Goal: Navigation & Orientation: Understand site structure

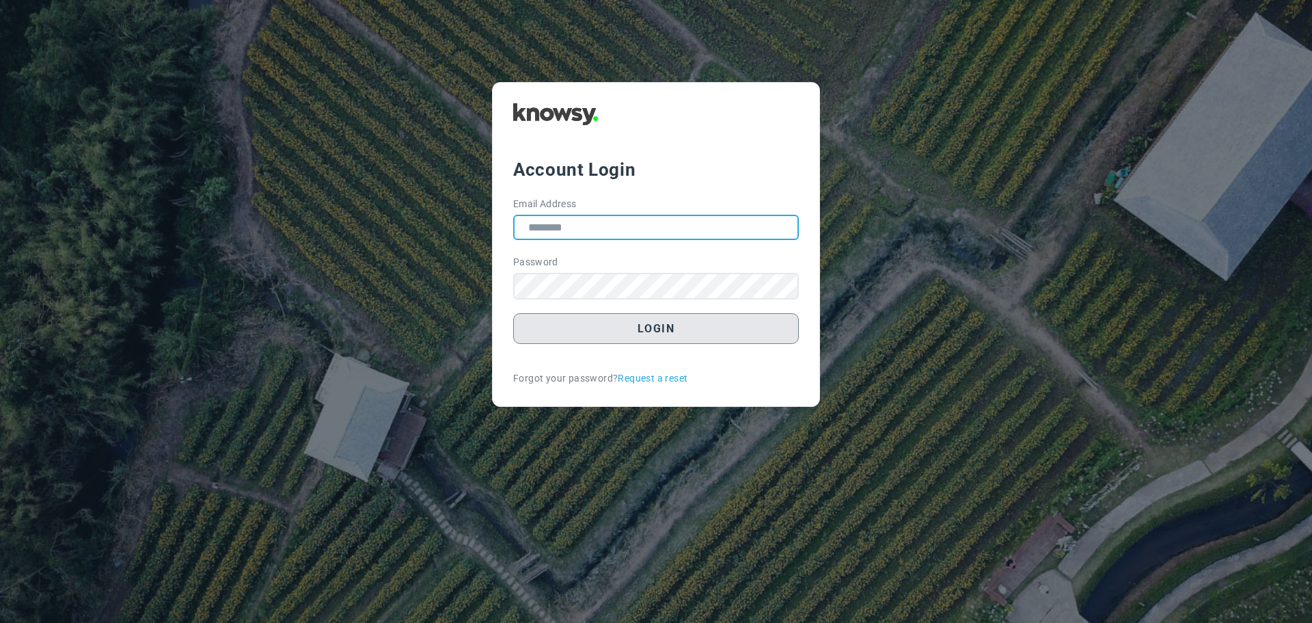
type input "**********"
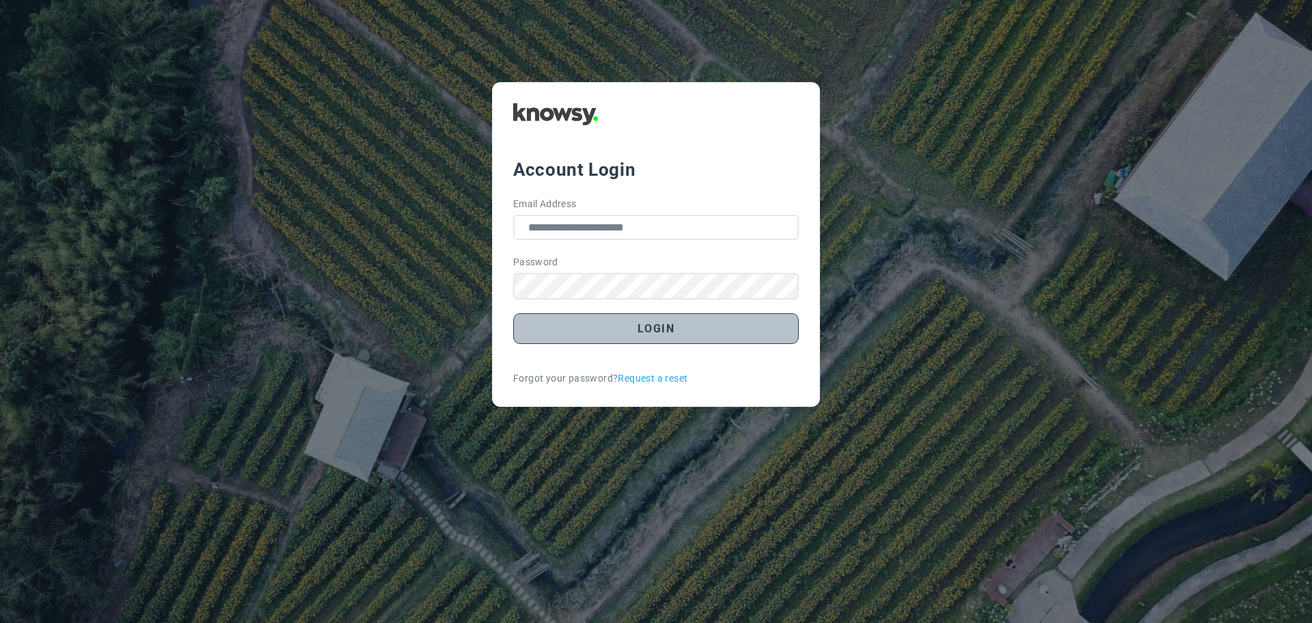
click at [647, 332] on button "Login" at bounding box center [656, 328] width 286 height 31
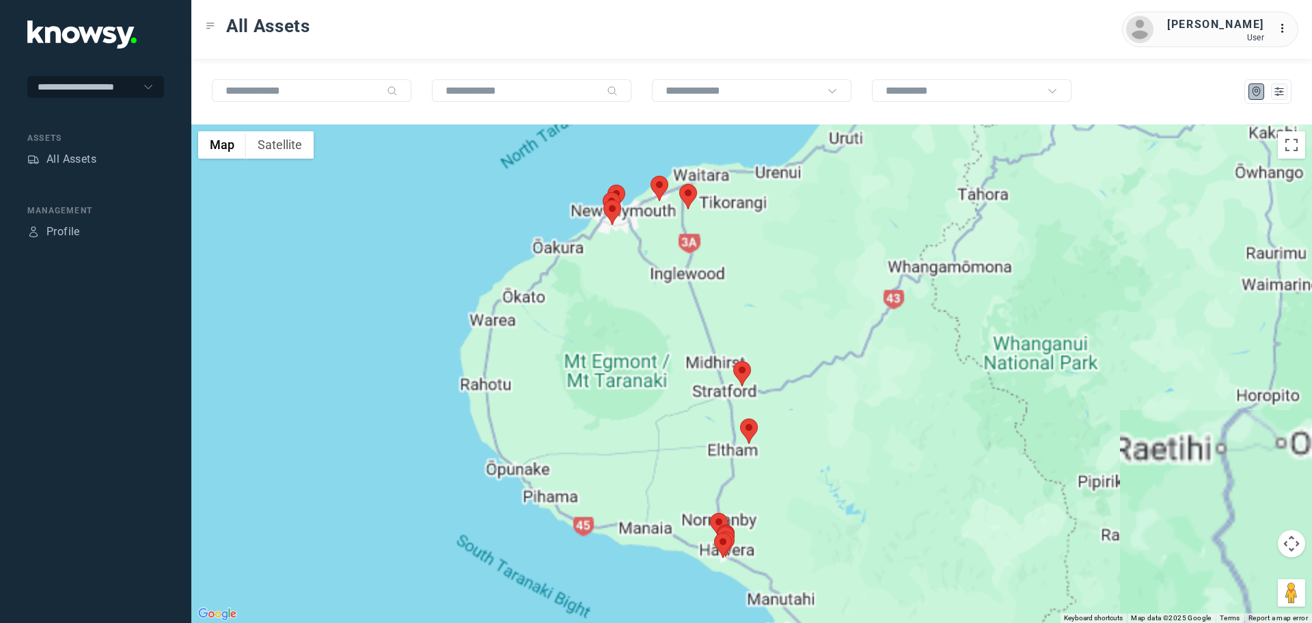
drag, startPoint x: 735, startPoint y: 435, endPoint x: 661, endPoint y: 403, distance: 81.1
click at [662, 405] on div at bounding box center [751, 373] width 1121 height 498
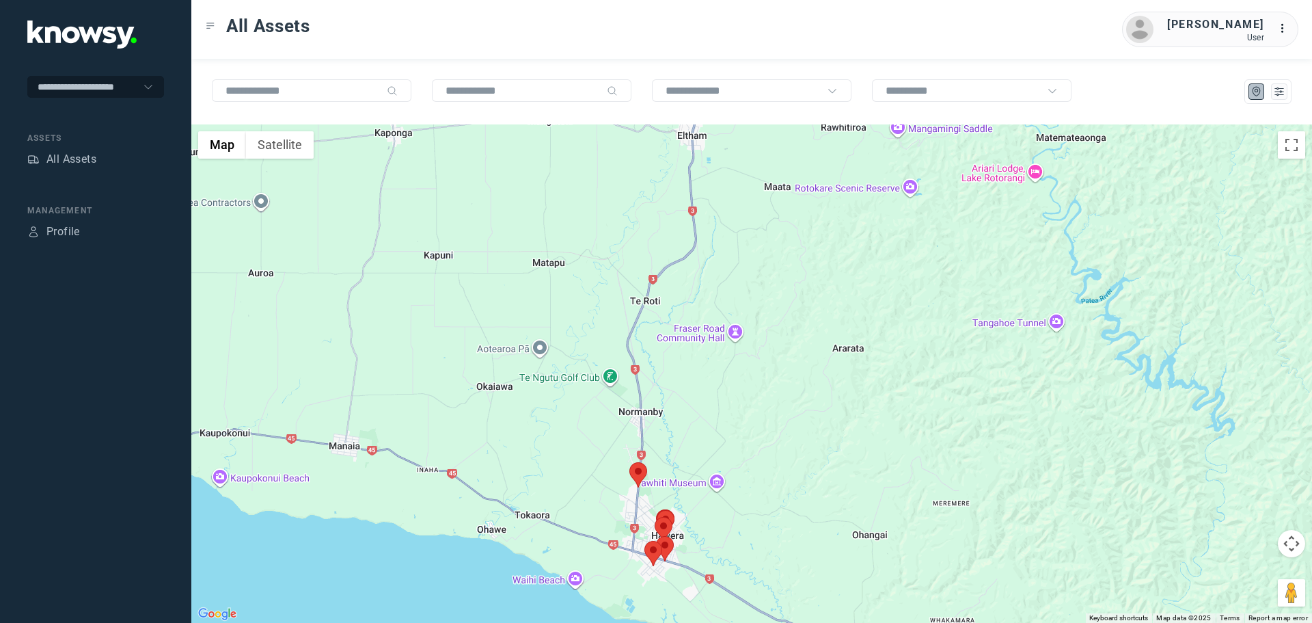
drag, startPoint x: 659, startPoint y: 506, endPoint x: 644, endPoint y: 416, distance: 90.7
click at [644, 418] on div at bounding box center [751, 373] width 1121 height 498
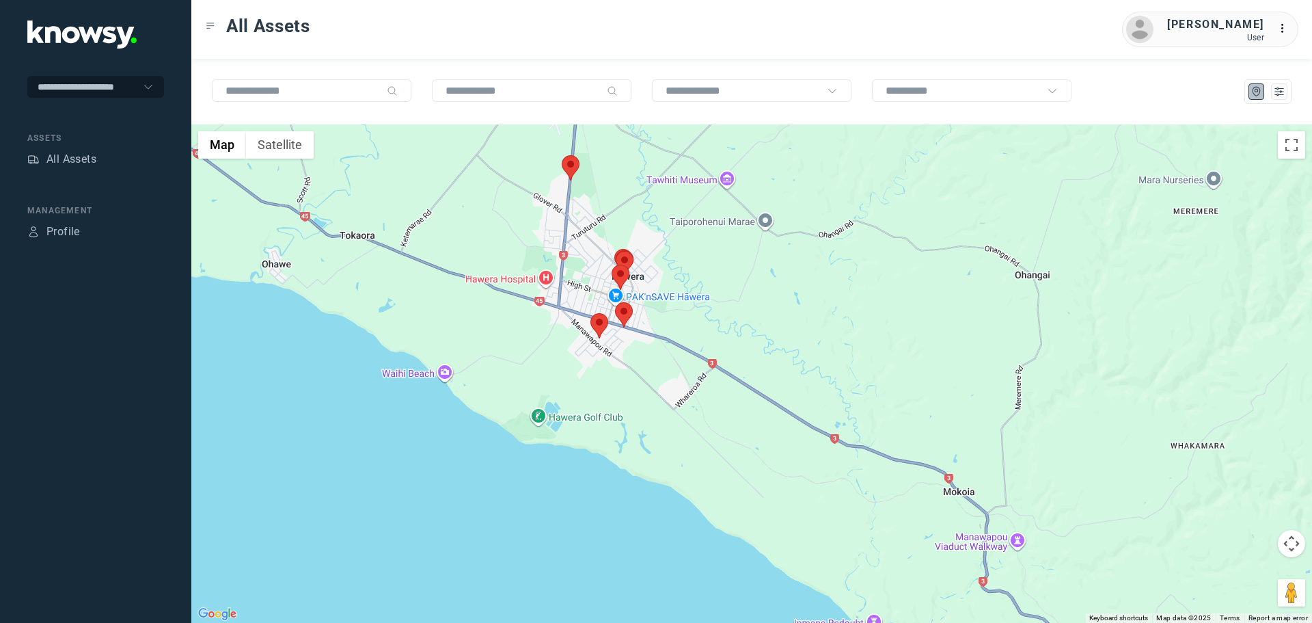
click at [562, 155] on area at bounding box center [562, 155] width 0 height 0
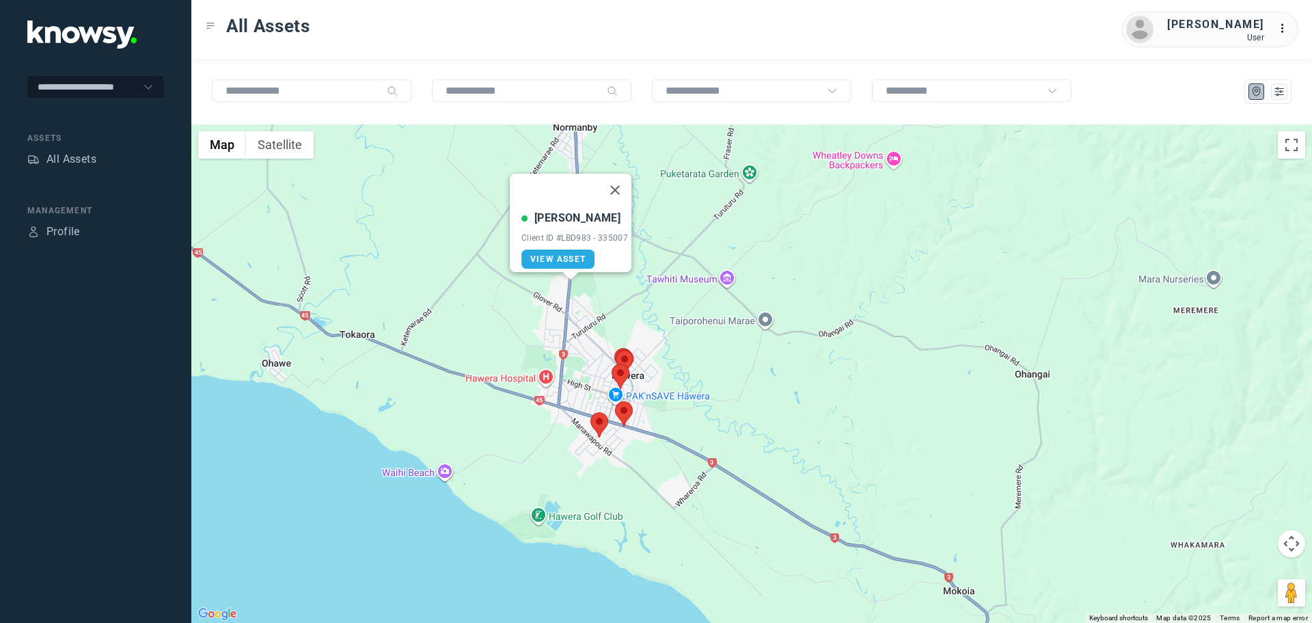
drag, startPoint x: 624, startPoint y: 185, endPoint x: 606, endPoint y: 195, distance: 20.5
click at [623, 185] on button "Close" at bounding box center [615, 190] width 33 height 33
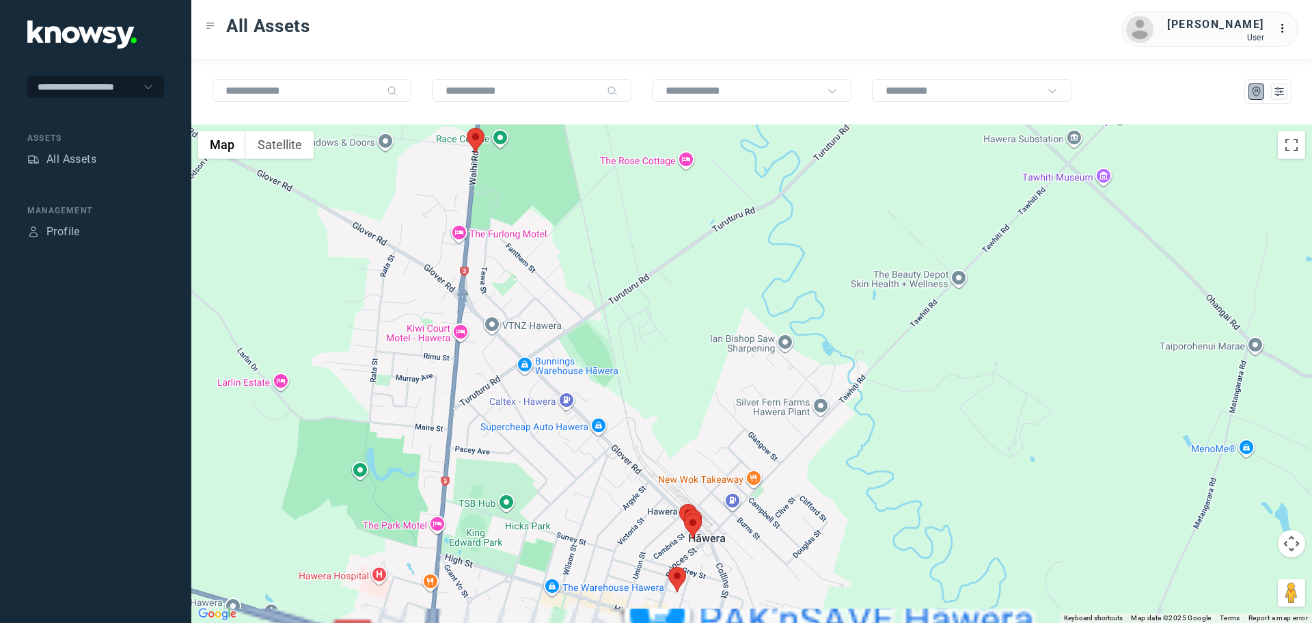
drag, startPoint x: 666, startPoint y: 458, endPoint x: 588, endPoint y: 299, distance: 176.4
click at [588, 299] on div at bounding box center [751, 373] width 1121 height 498
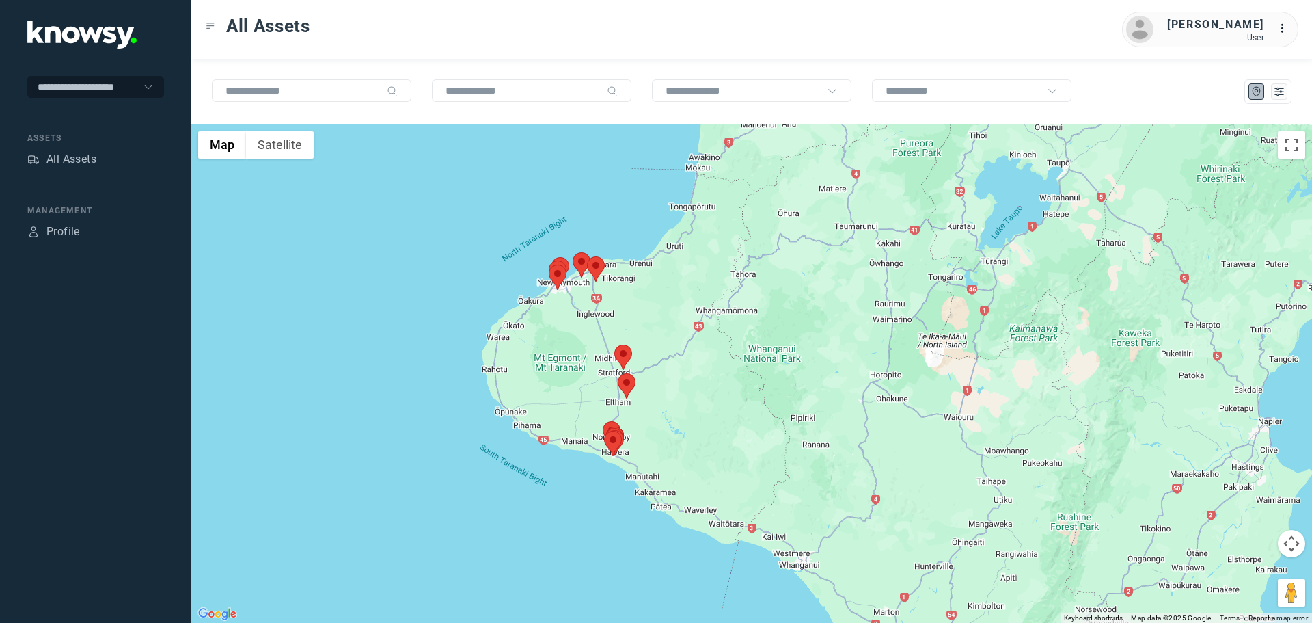
drag, startPoint x: 592, startPoint y: 239, endPoint x: 605, endPoint y: 322, distance: 84.4
click at [605, 322] on div at bounding box center [751, 373] width 1121 height 498
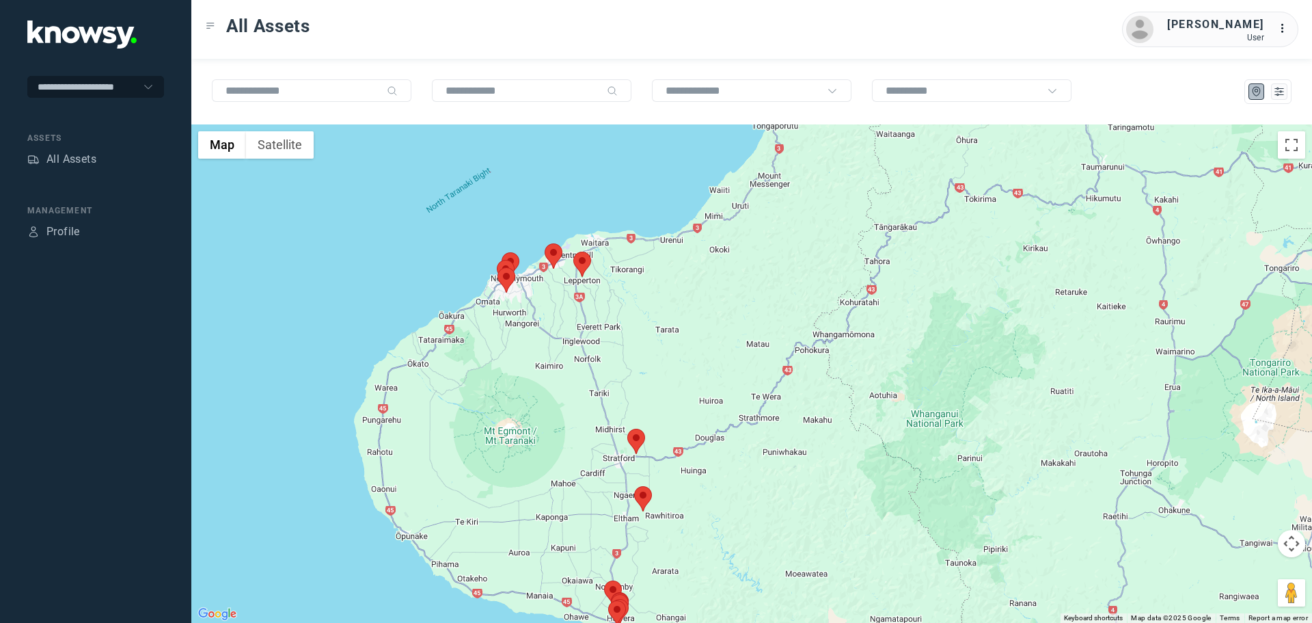
click at [545, 243] on area at bounding box center [545, 243] width 0 height 0
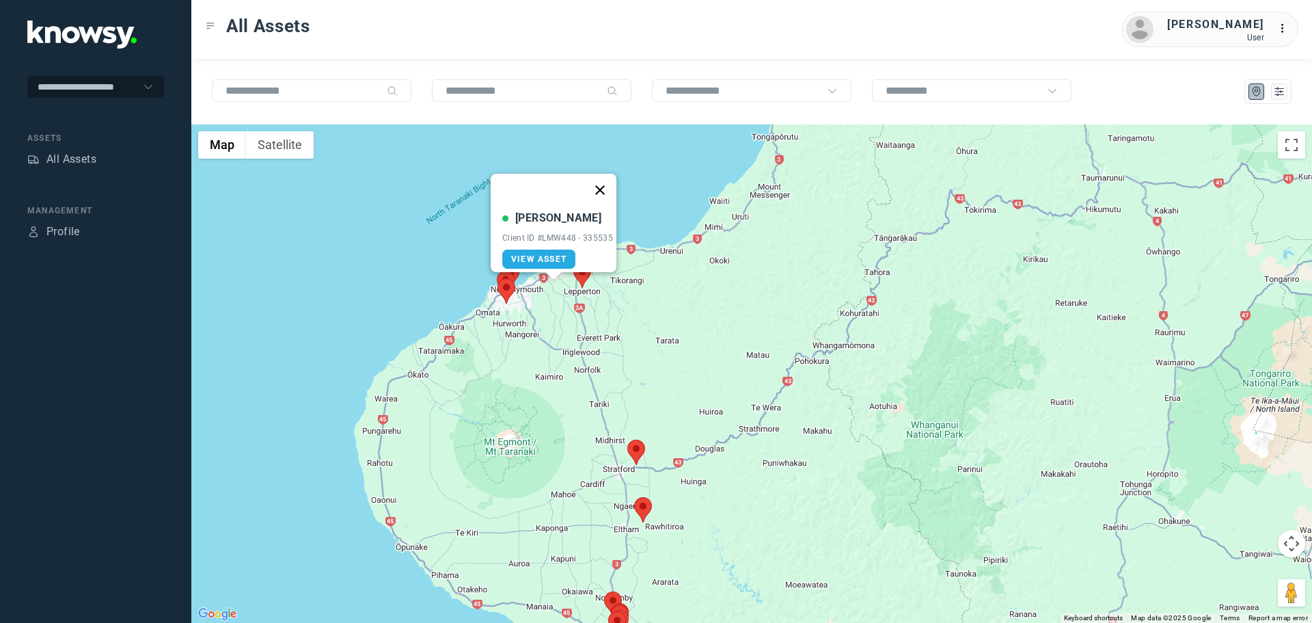
click at [606, 182] on button "Close" at bounding box center [600, 190] width 33 height 33
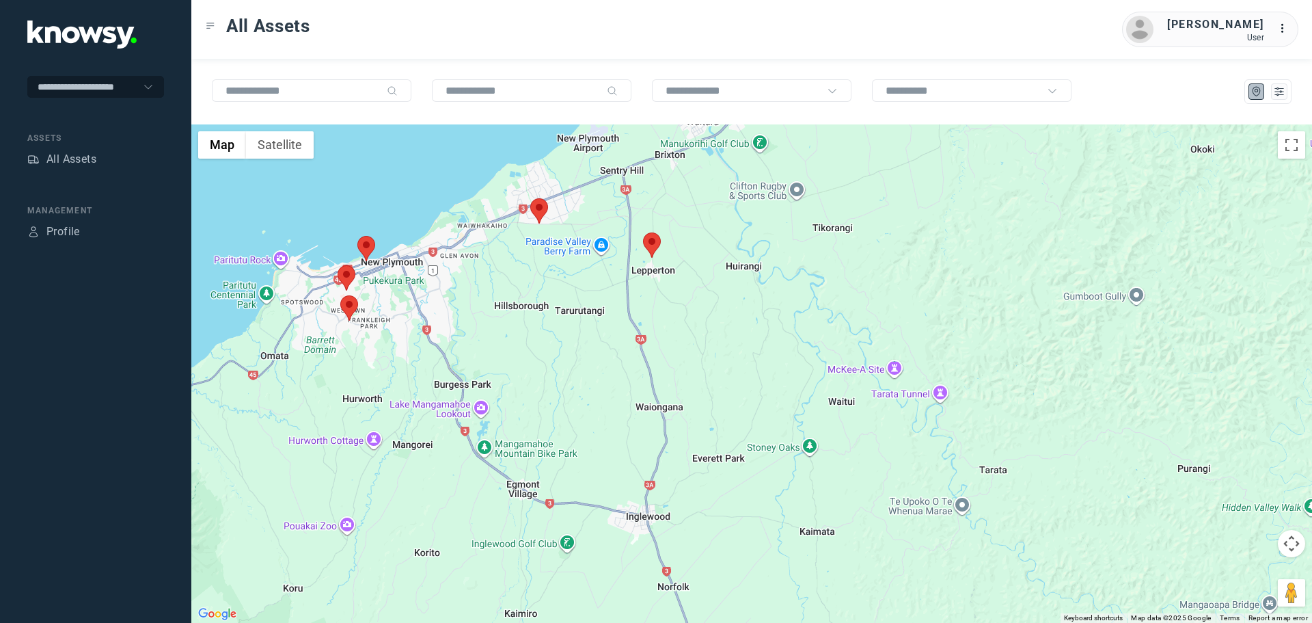
click at [643, 232] on area at bounding box center [643, 232] width 0 height 0
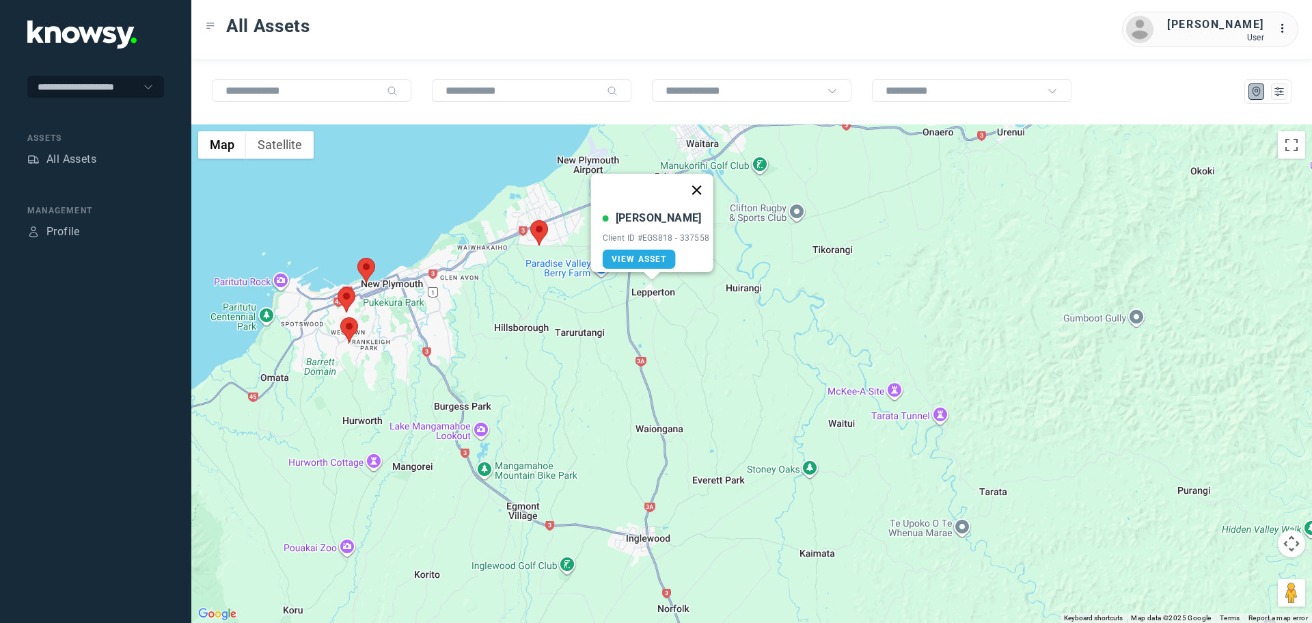
click at [700, 180] on button "Close" at bounding box center [696, 190] width 33 height 33
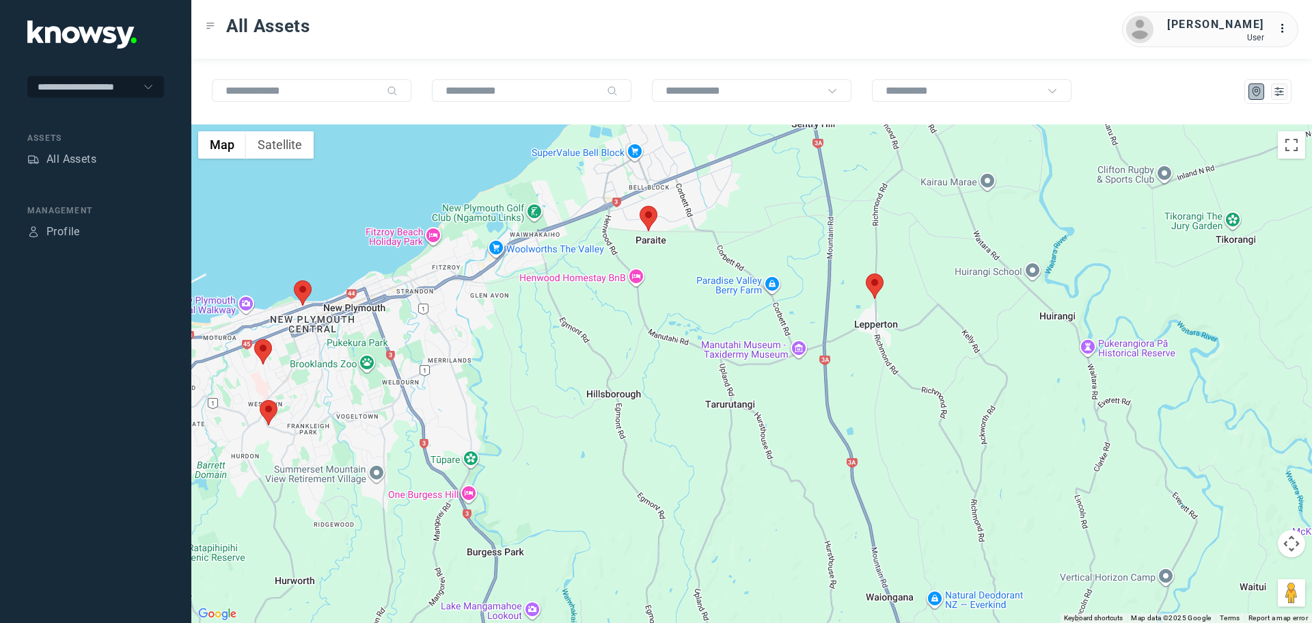
click at [254, 339] on area at bounding box center [254, 339] width 0 height 0
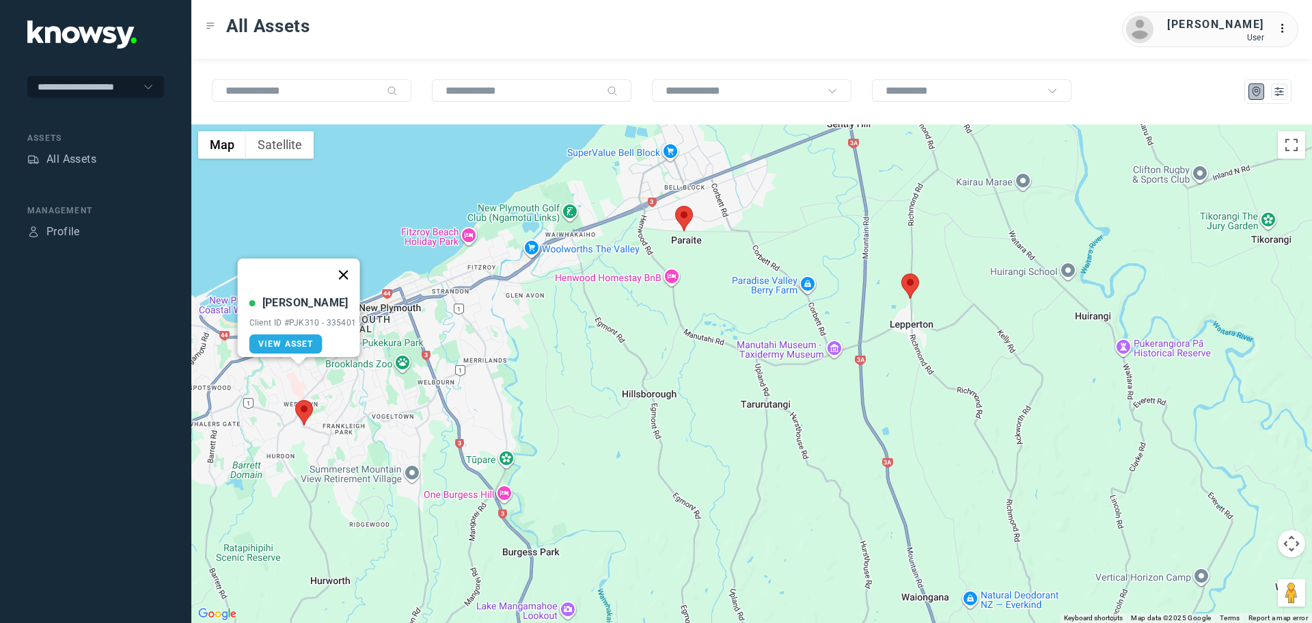
click at [351, 264] on button "Close" at bounding box center [343, 274] width 33 height 33
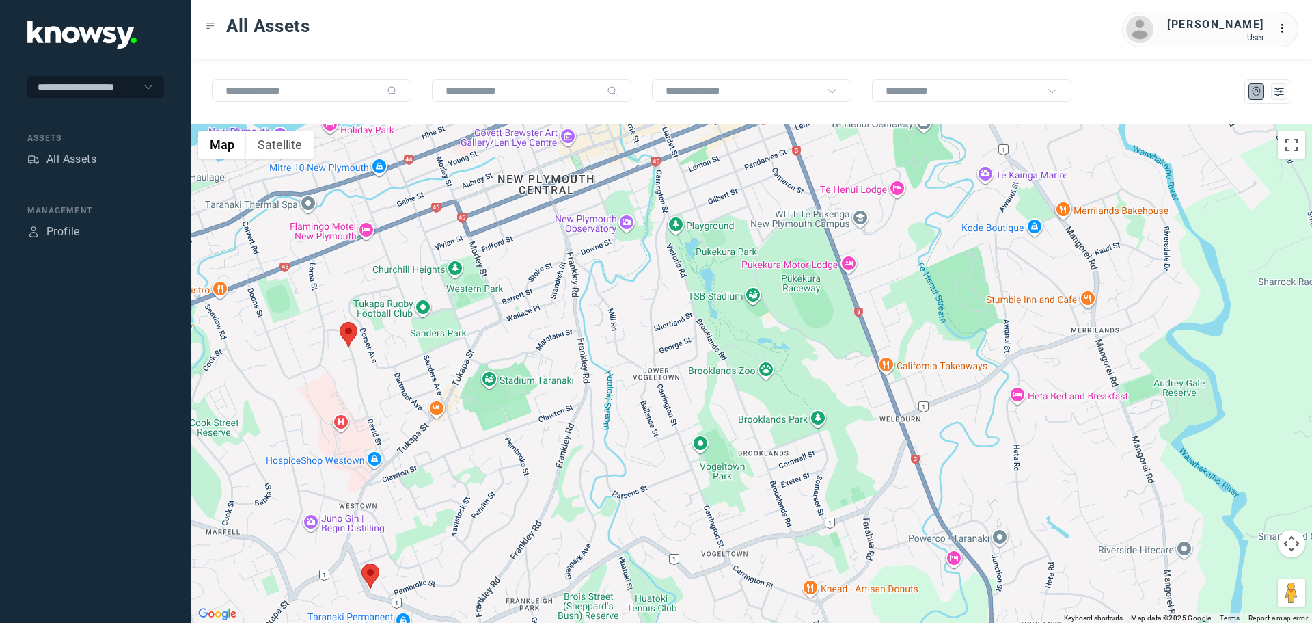
drag, startPoint x: 260, startPoint y: 374, endPoint x: 411, endPoint y: 366, distance: 151.3
click at [411, 366] on div at bounding box center [751, 373] width 1121 height 498
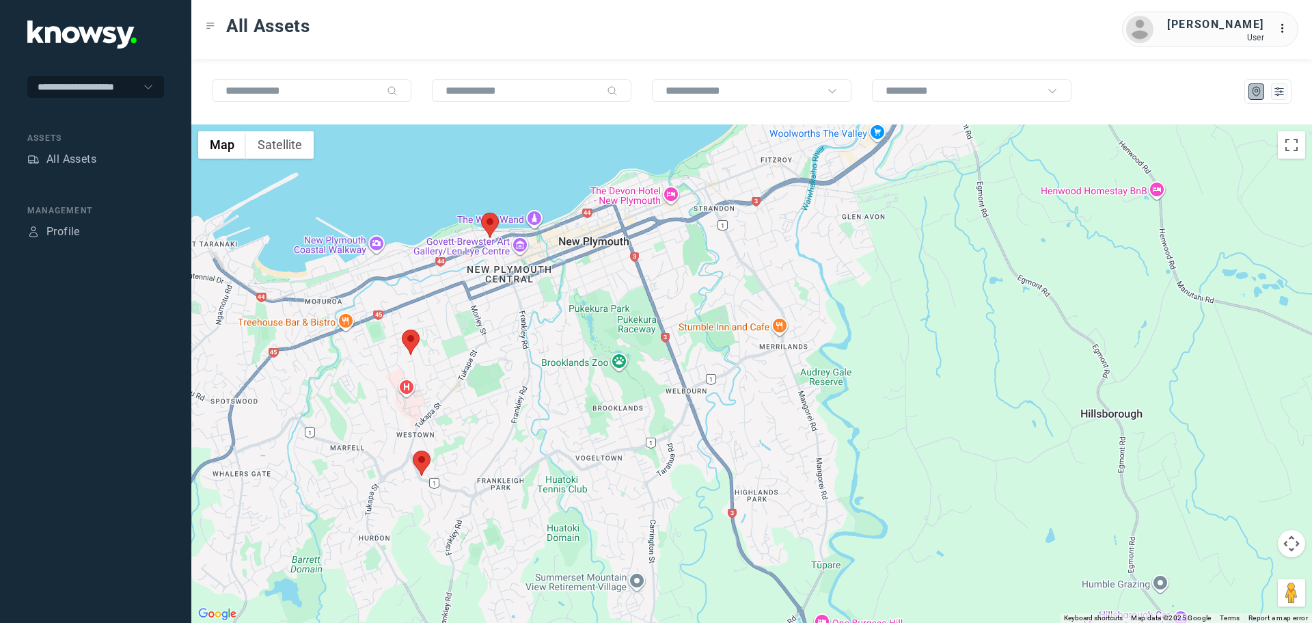
click at [413, 450] on area at bounding box center [413, 450] width 0 height 0
click at [474, 373] on button "Close" at bounding box center [467, 386] width 33 height 33
click at [481, 213] on area at bounding box center [481, 213] width 0 height 0
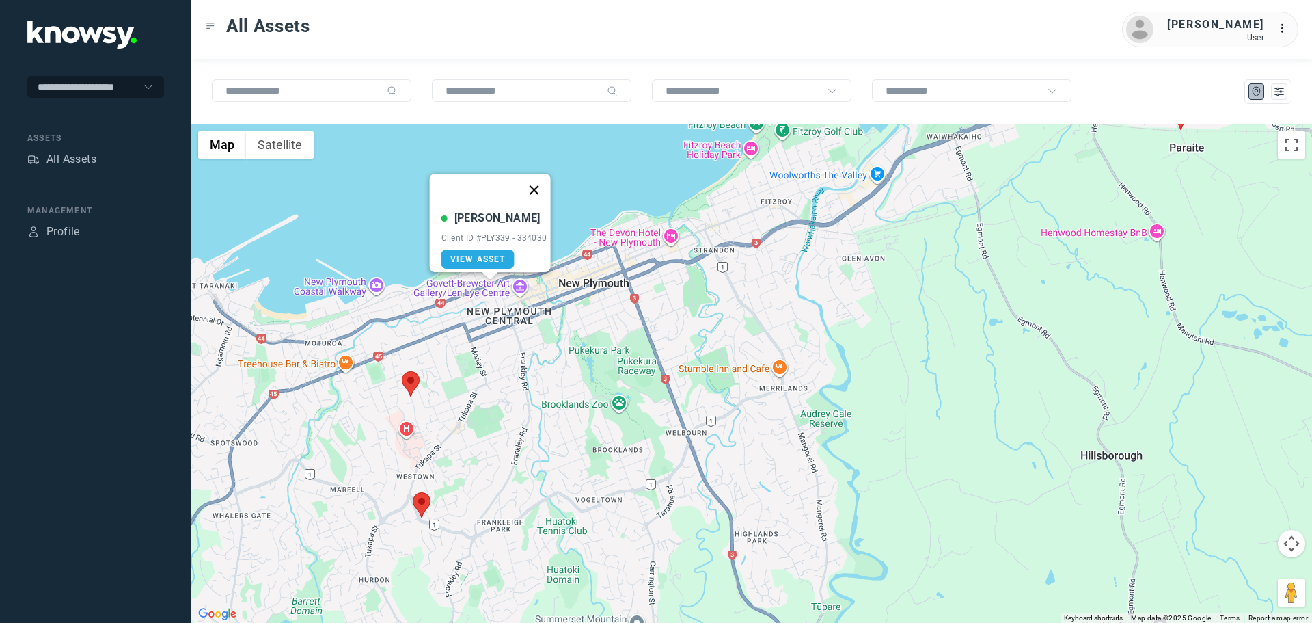
click at [543, 184] on button "Close" at bounding box center [533, 190] width 33 height 33
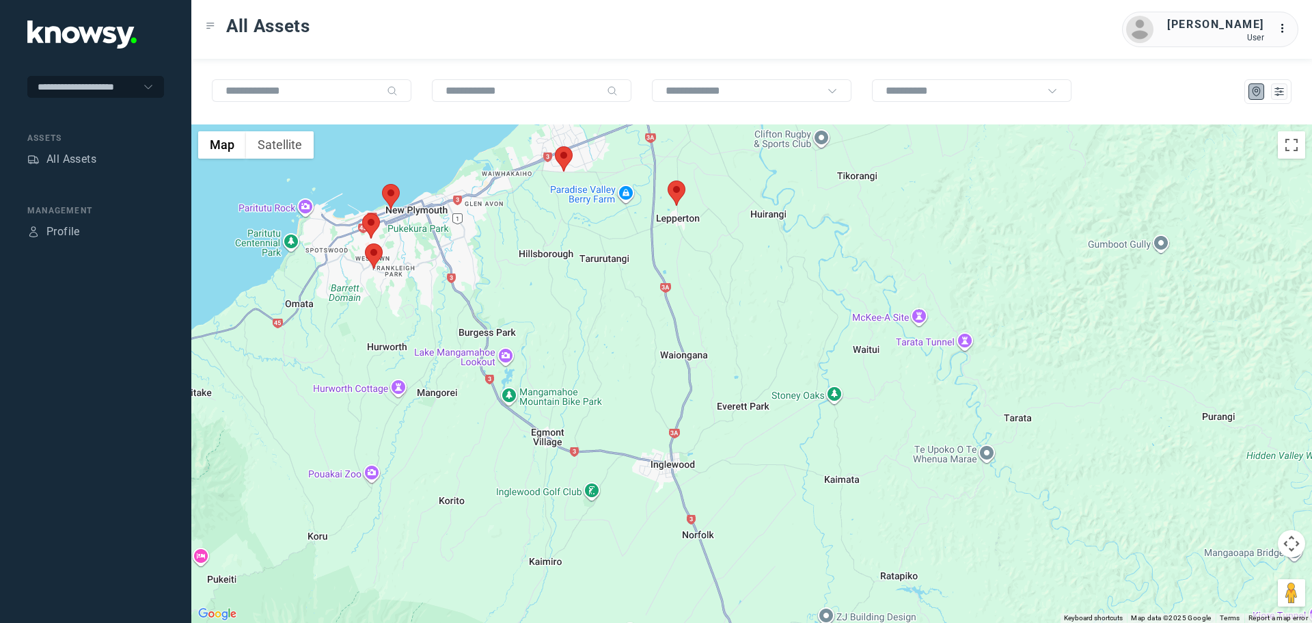
drag, startPoint x: 1017, startPoint y: 407, endPoint x: 787, endPoint y: 251, distance: 277.5
click at [789, 251] on div at bounding box center [751, 373] width 1121 height 498
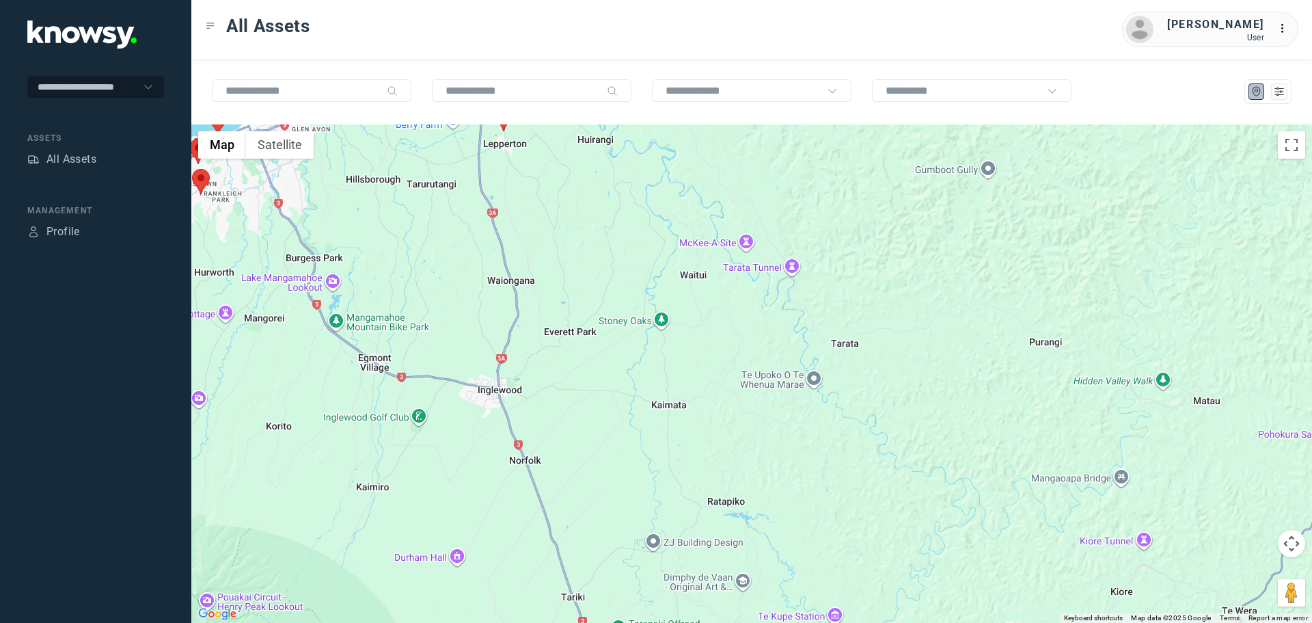
drag, startPoint x: 667, startPoint y: 375, endPoint x: 740, endPoint y: 249, distance: 144.9
click at [738, 254] on div at bounding box center [751, 373] width 1121 height 498
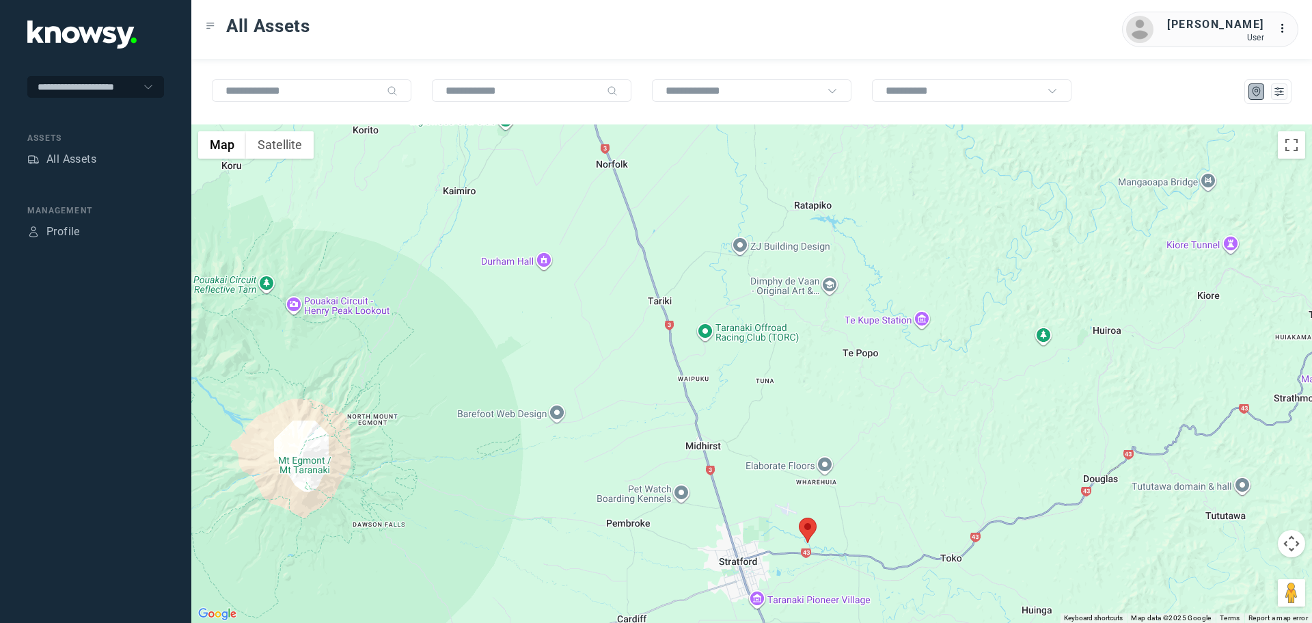
drag, startPoint x: 712, startPoint y: 427, endPoint x: 694, endPoint y: 299, distance: 129.8
click at [690, 312] on div at bounding box center [751, 373] width 1121 height 498
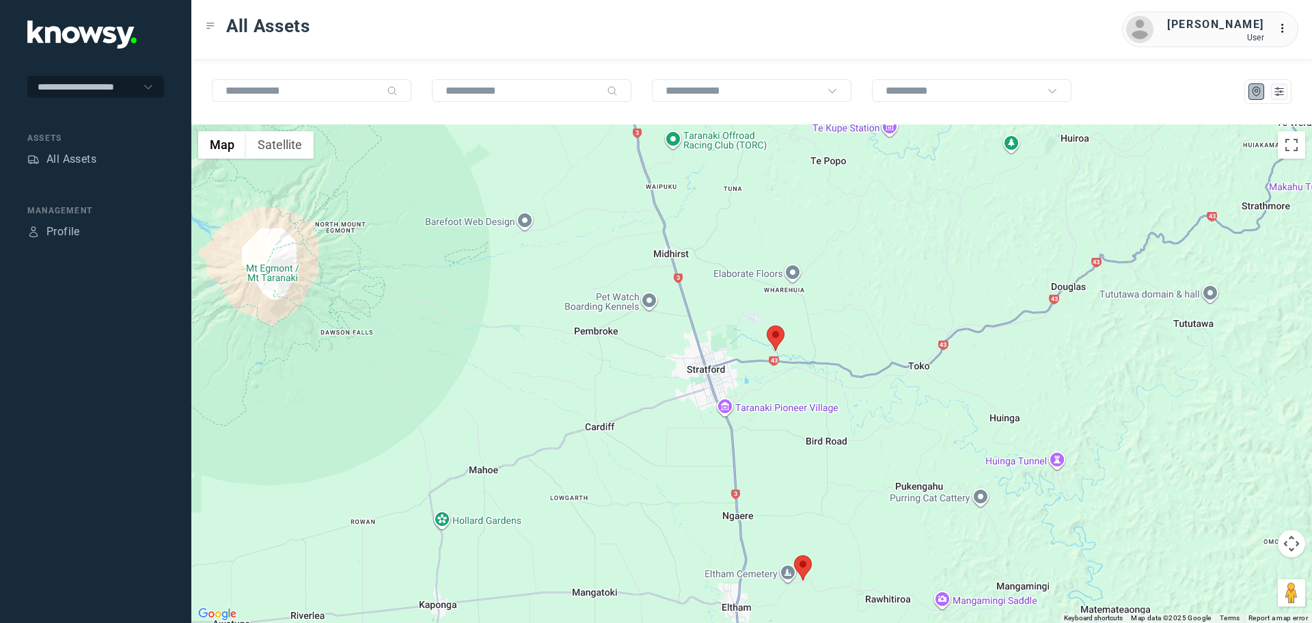
drag, startPoint x: 618, startPoint y: 377, endPoint x: 739, endPoint y: 320, distance: 134.5
click at [723, 333] on div at bounding box center [751, 373] width 1121 height 498
